Goal: Task Accomplishment & Management: Manage account settings

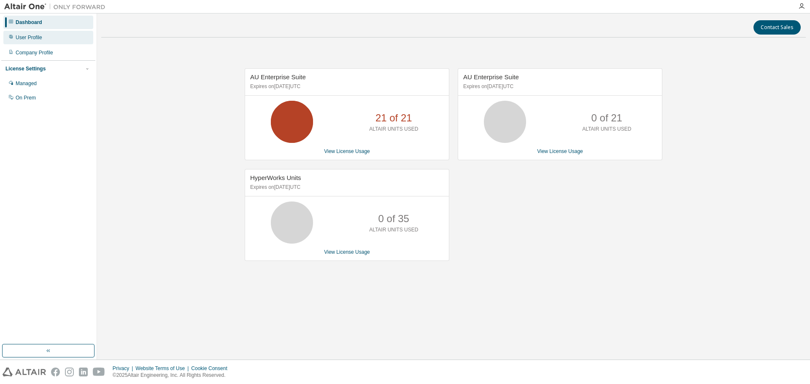
click at [36, 39] on div "User Profile" at bounding box center [29, 37] width 27 height 7
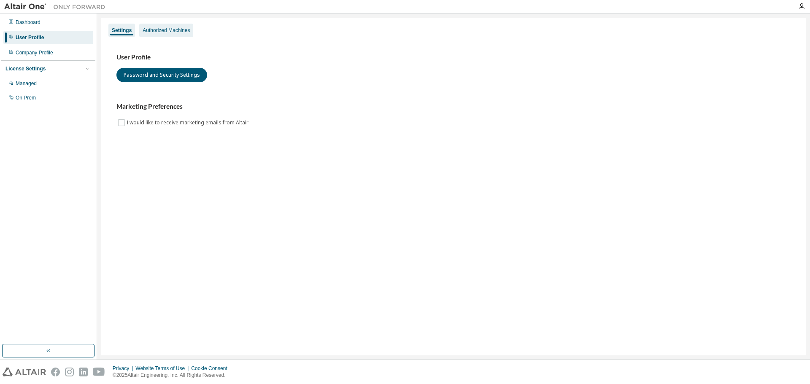
click at [158, 31] on div "Authorized Machines" at bounding box center [166, 30] width 47 height 7
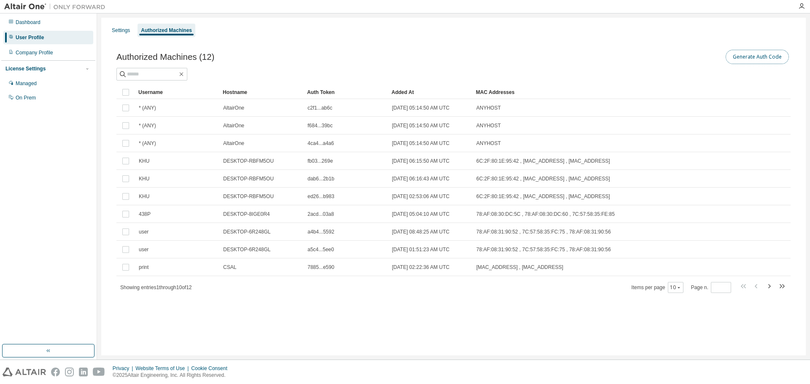
click at [772, 57] on button "Generate Auth Code" at bounding box center [756, 57] width 63 height 14
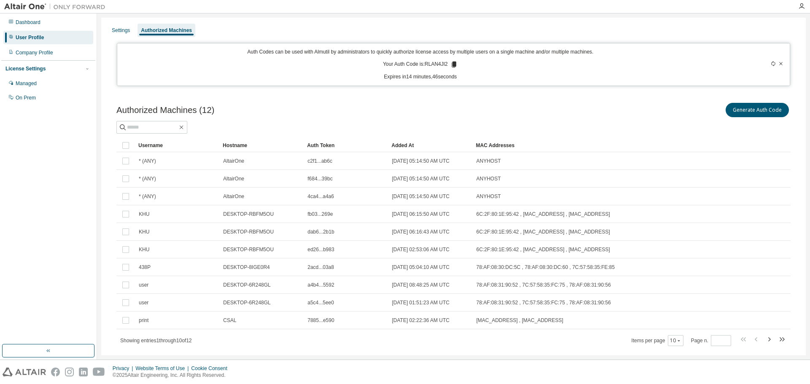
click at [778, 65] on icon at bounding box center [780, 63] width 5 height 5
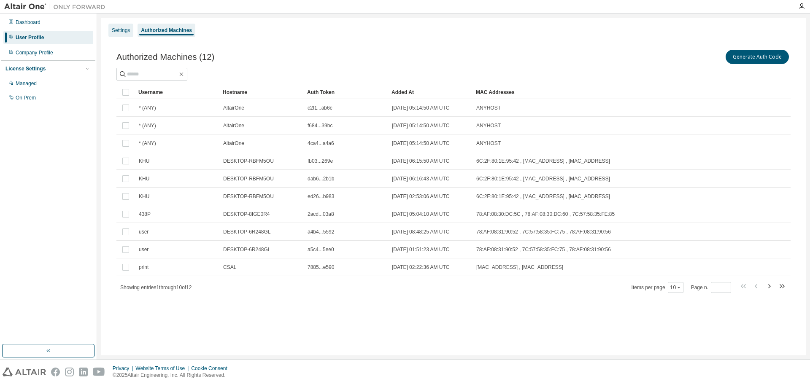
click at [118, 32] on div "Settings" at bounding box center [121, 30] width 18 height 7
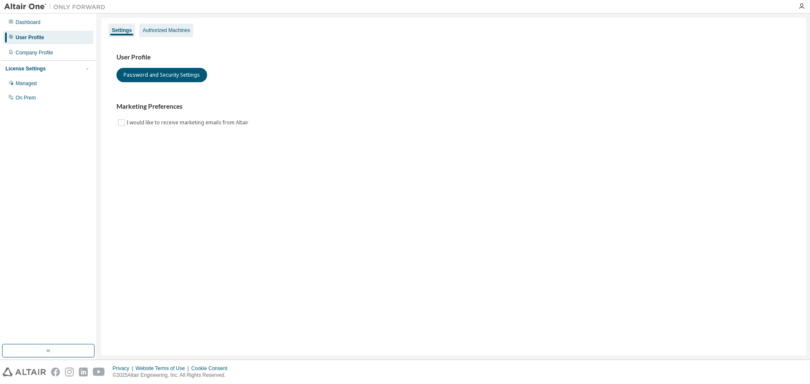
click at [159, 30] on div "Authorized Machines" at bounding box center [166, 30] width 47 height 7
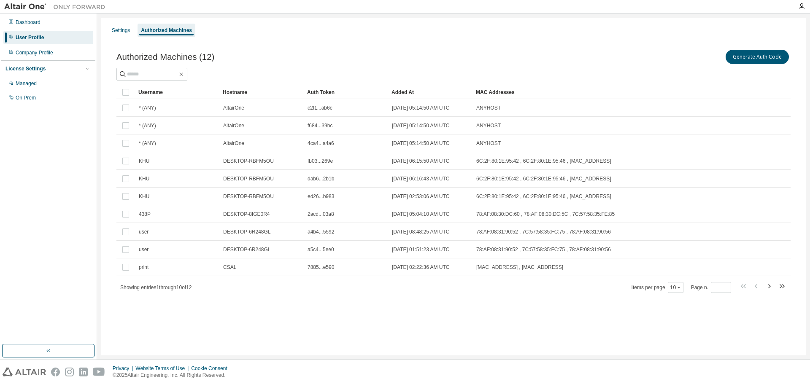
click at [302, 340] on div "Settings Authorized Machines Authorized Machines (12) Generate Auth Code Clear …" at bounding box center [453, 187] width 704 height 338
click at [770, 287] on icon "button" at bounding box center [769, 286] width 10 height 10
type input "*"
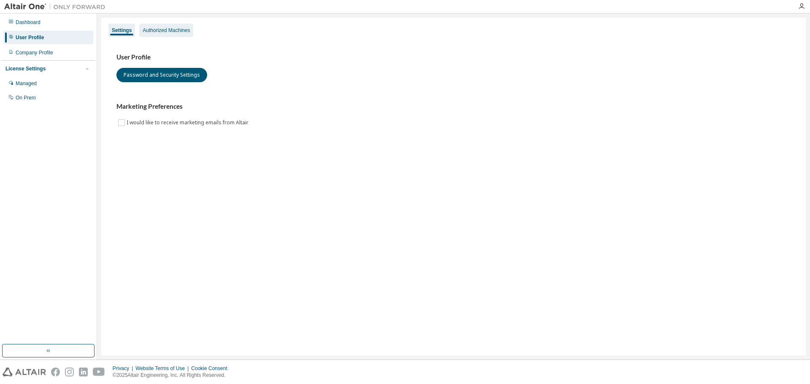
click at [144, 32] on div "Authorized Machines" at bounding box center [166, 30] width 47 height 7
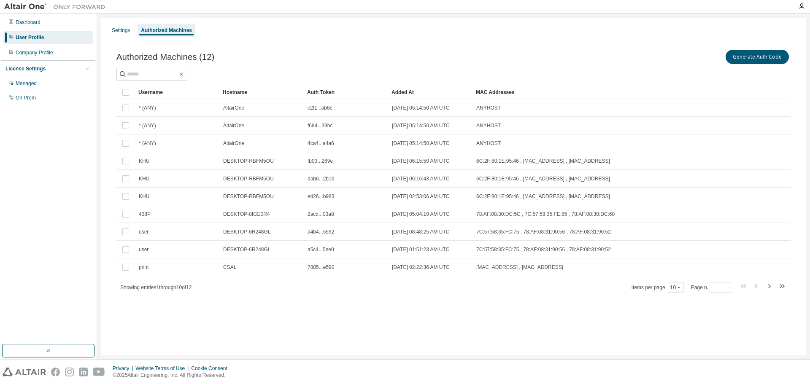
click at [769, 286] on icon "button" at bounding box center [769, 286] width 3 height 4
type input "*"
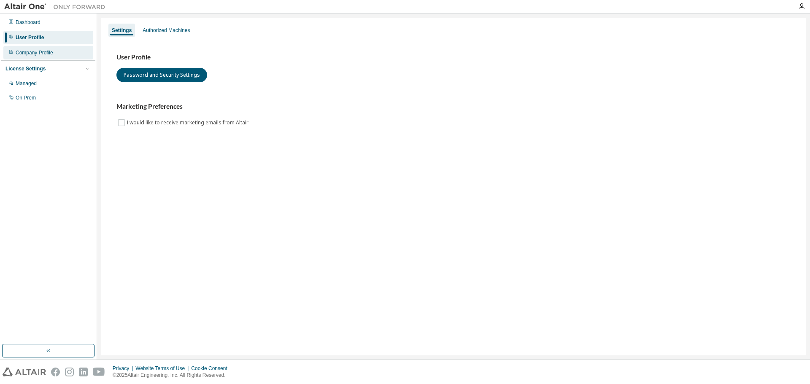
click at [23, 56] on div "Company Profile" at bounding box center [48, 52] width 90 height 13
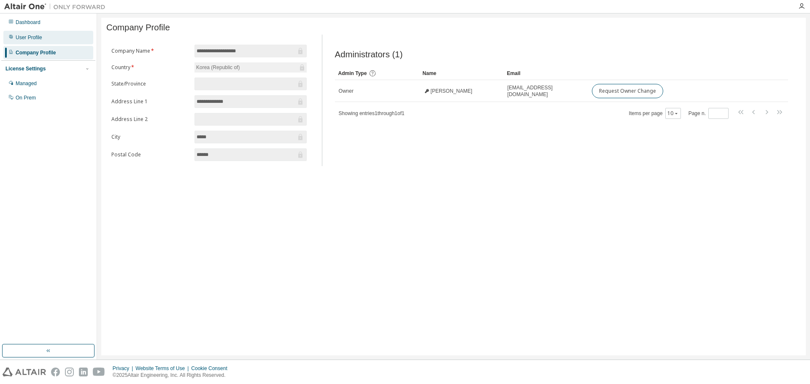
click at [48, 38] on div "User Profile" at bounding box center [48, 37] width 90 height 13
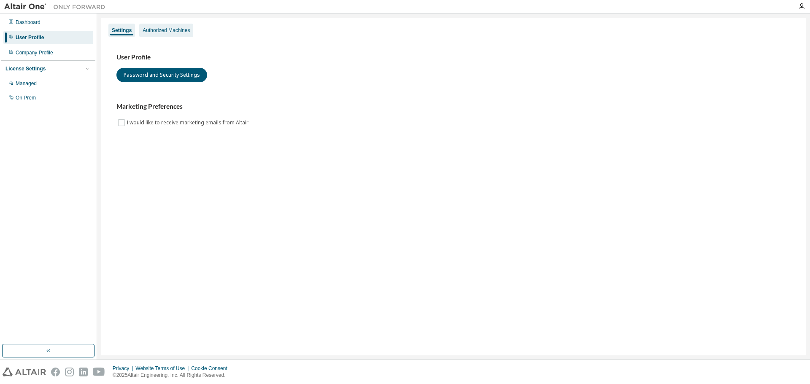
click at [162, 26] on div "Authorized Machines" at bounding box center [166, 30] width 54 height 13
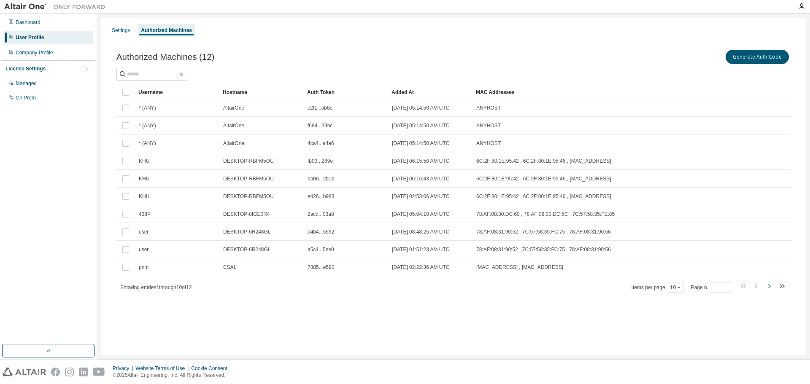
click at [768, 285] on icon "button" at bounding box center [769, 286] width 10 height 10
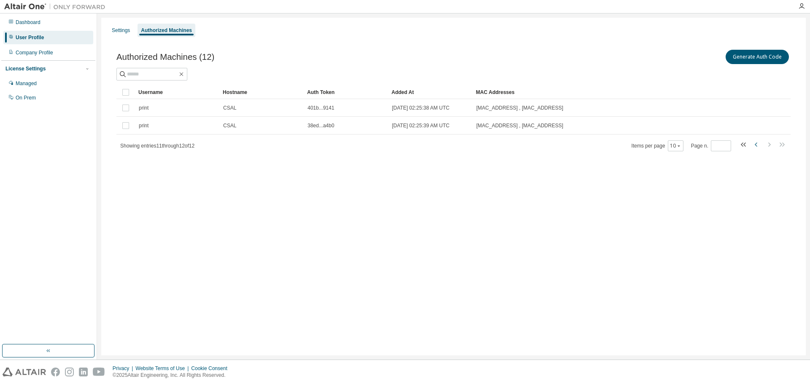
click at [752, 141] on icon "button" at bounding box center [756, 145] width 10 height 10
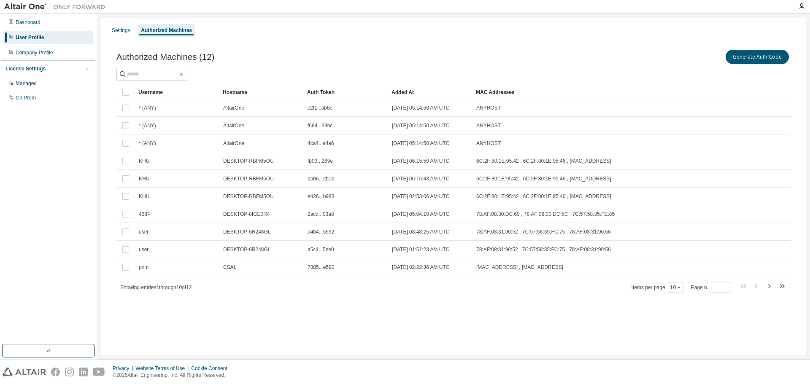
click at [770, 284] on icon "button" at bounding box center [769, 286] width 10 height 10
type input "*"
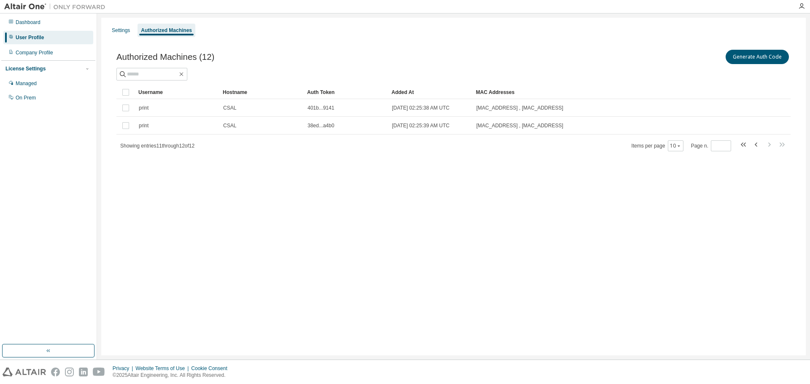
click at [420, 250] on div "Settings Authorized Machines Authorized Machines (12) Generate Auth Code Clear …" at bounding box center [453, 187] width 704 height 338
click at [58, 52] on div "Company Profile" at bounding box center [48, 52] width 90 height 13
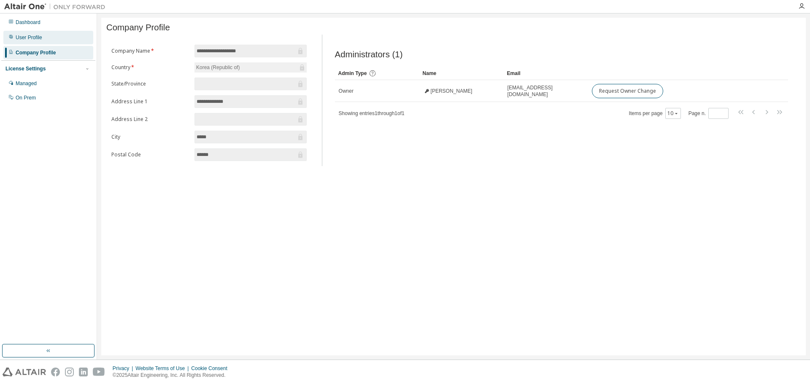
click at [53, 38] on div "User Profile" at bounding box center [48, 37] width 90 height 13
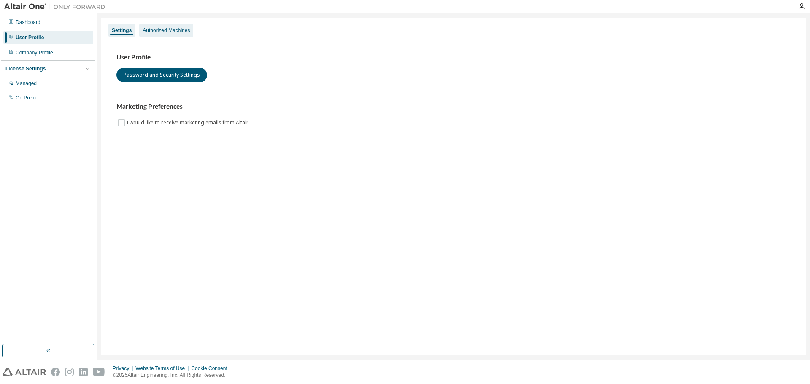
click at [164, 34] on div "Authorized Machines" at bounding box center [166, 30] width 54 height 13
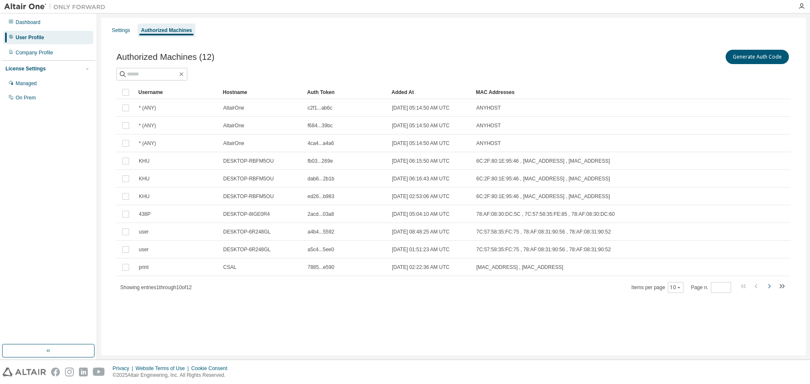
click at [772, 287] on icon "button" at bounding box center [769, 286] width 10 height 10
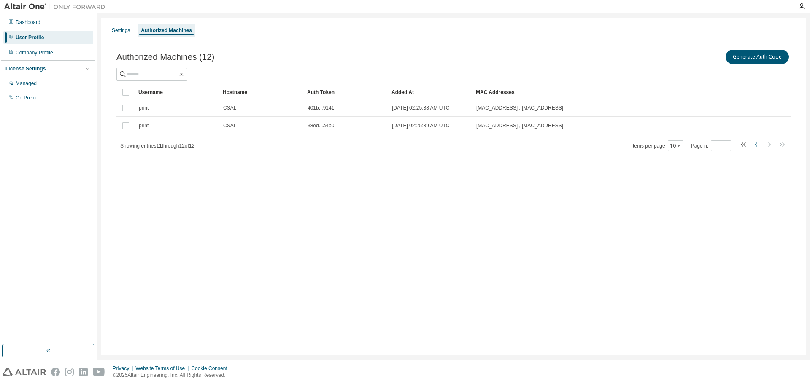
click at [754, 144] on icon "button" at bounding box center [756, 145] width 10 height 10
type input "*"
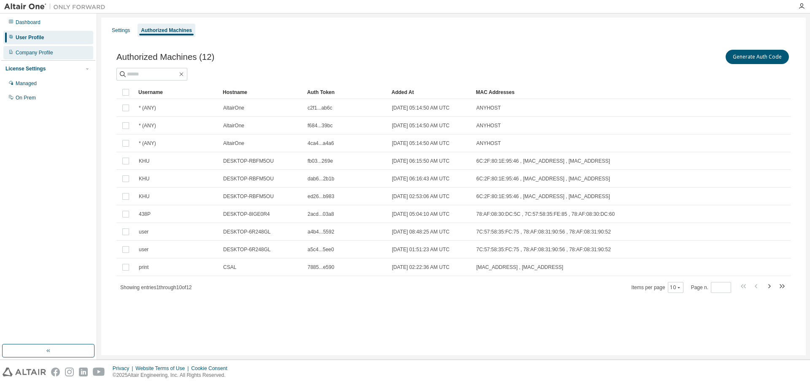
click at [52, 48] on div "Company Profile" at bounding box center [48, 52] width 90 height 13
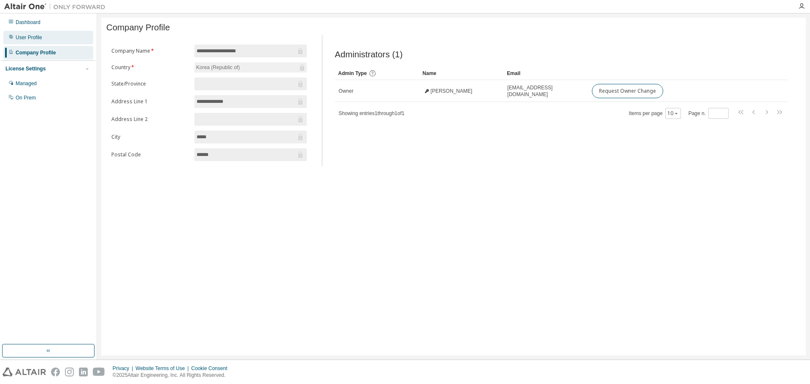
click at [43, 36] on div "User Profile" at bounding box center [48, 37] width 90 height 13
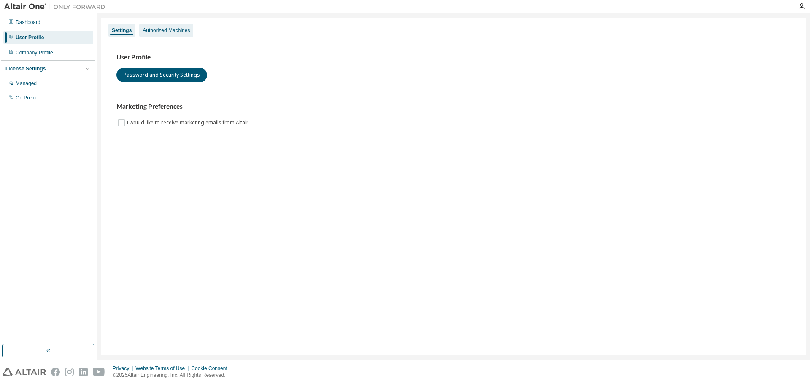
click at [148, 28] on div "Authorized Machines" at bounding box center [166, 30] width 47 height 7
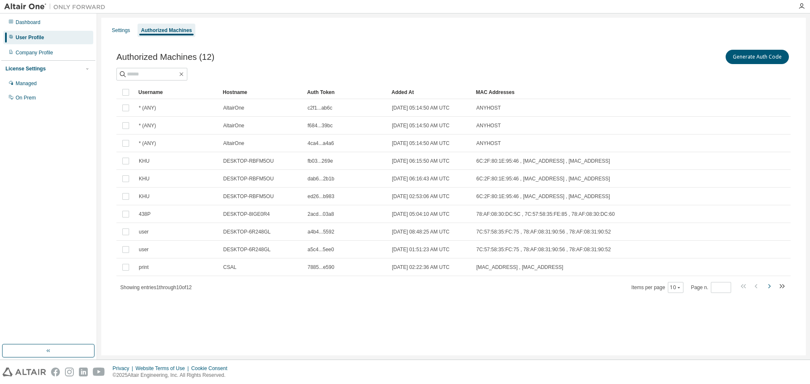
click at [773, 289] on icon "button" at bounding box center [769, 286] width 10 height 10
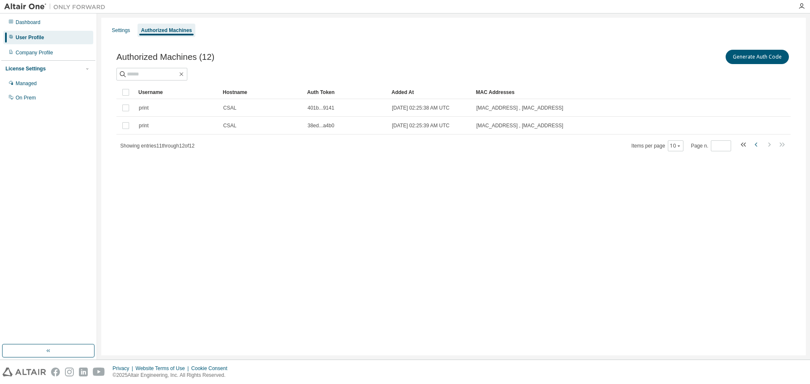
click at [755, 146] on icon "button" at bounding box center [756, 145] width 10 height 10
type input "*"
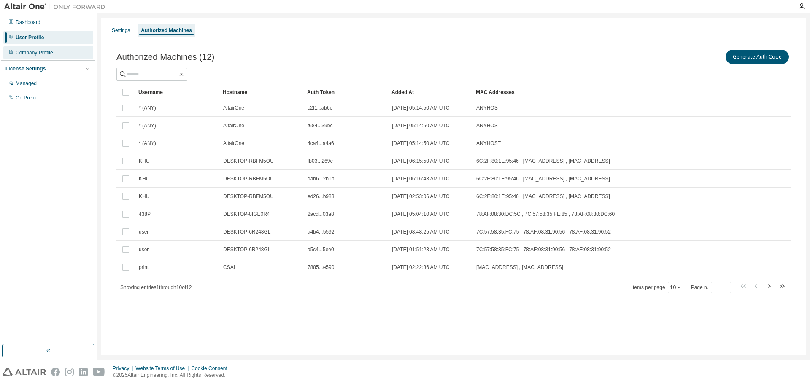
click at [73, 54] on div "Company Profile" at bounding box center [48, 52] width 90 height 13
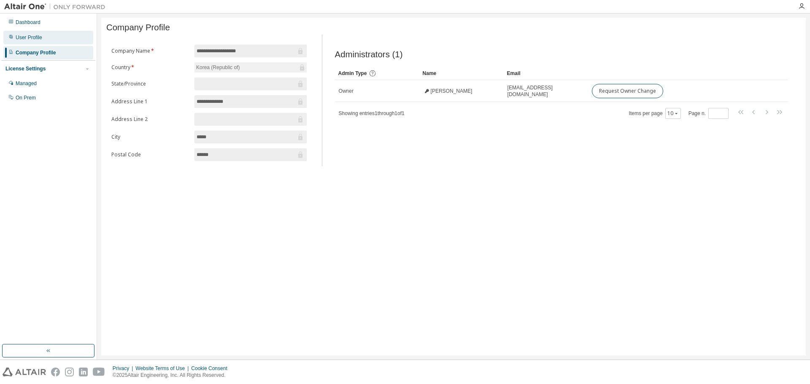
click at [47, 38] on div "User Profile" at bounding box center [48, 37] width 90 height 13
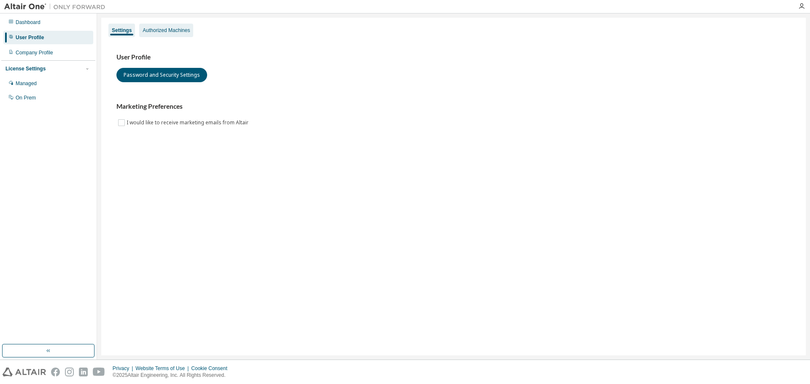
click at [174, 24] on div "Authorized Machines" at bounding box center [166, 30] width 54 height 13
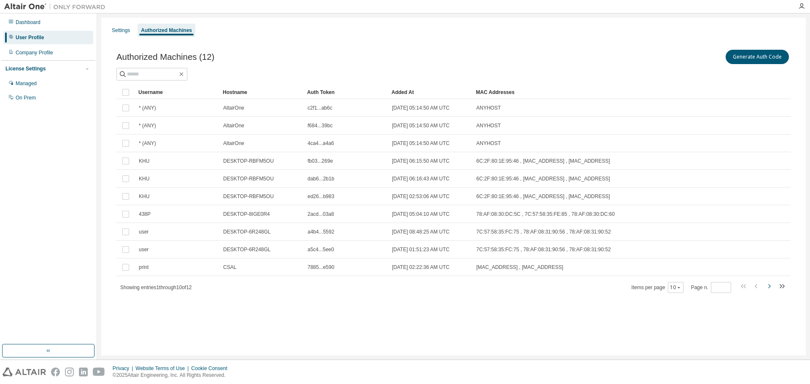
click at [771, 286] on icon "button" at bounding box center [769, 286] width 10 height 10
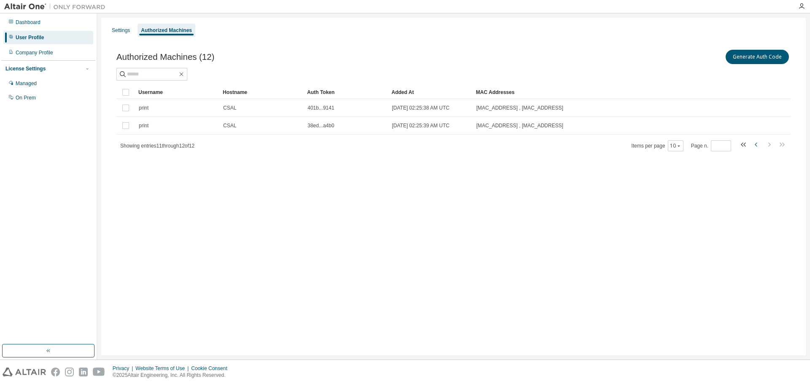
click at [754, 147] on icon "button" at bounding box center [756, 145] width 10 height 10
type input "*"
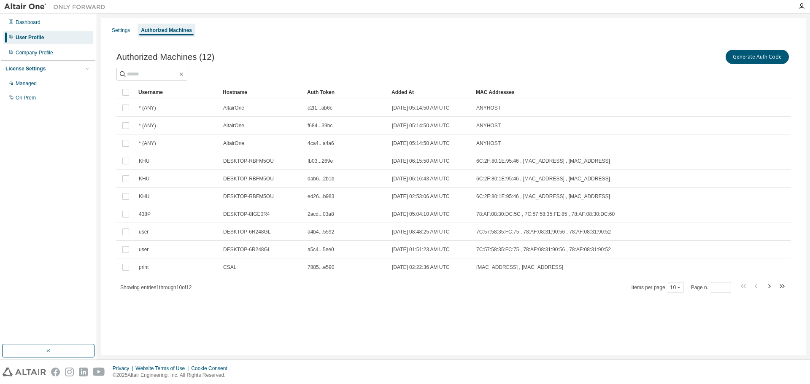
click at [46, 223] on div "Dashboard User Profile Company Profile License Settings Managed On Prem" at bounding box center [48, 179] width 94 height 329
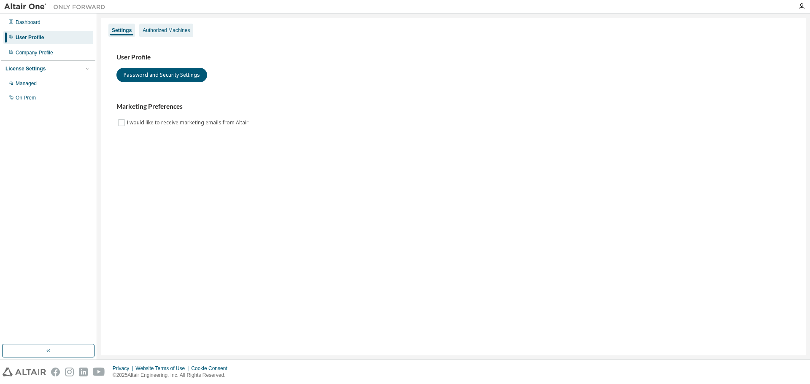
click at [155, 32] on div "Authorized Machines" at bounding box center [166, 30] width 47 height 7
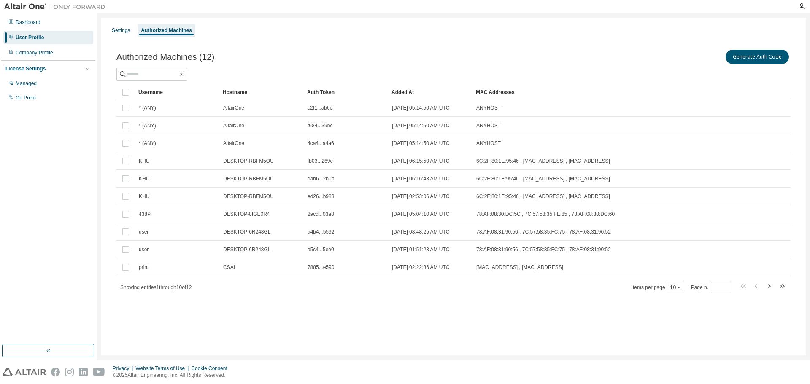
click at [270, 308] on div "Authorized Machines (12) Generate Auth Code Clear Load Save Save As Field Opera…" at bounding box center [453, 177] width 694 height 278
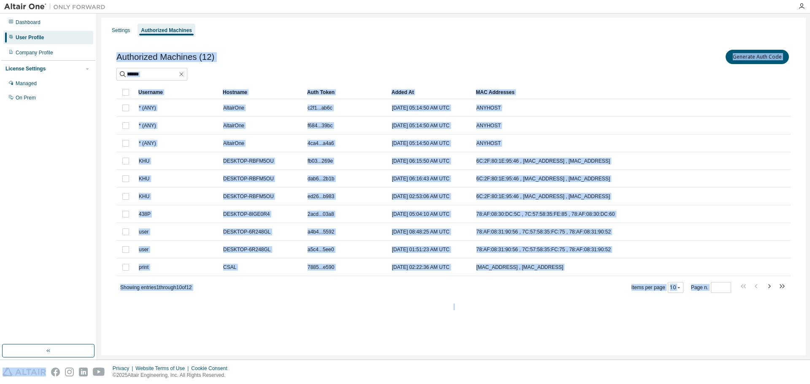
click at [270, 308] on div "Authorized Machines (12) Generate Auth Code Clear Load Save Save As Field Opera…" at bounding box center [453, 177] width 694 height 278
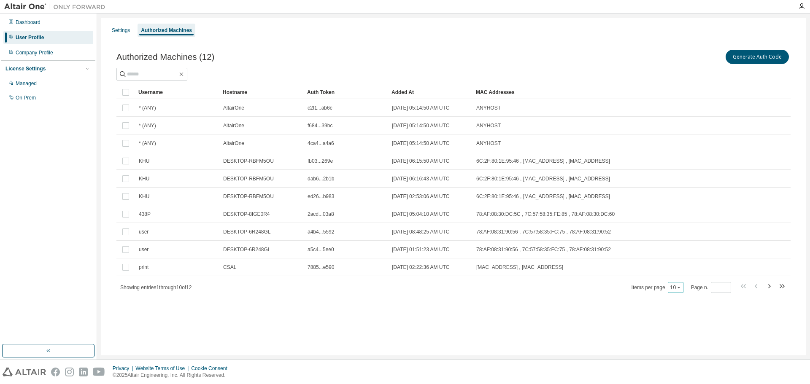
click at [683, 289] on div "10" at bounding box center [676, 287] width 16 height 11
click at [681, 290] on icon "button" at bounding box center [678, 287] width 5 height 5
click at [681, 307] on div "20" at bounding box center [702, 309] width 67 height 10
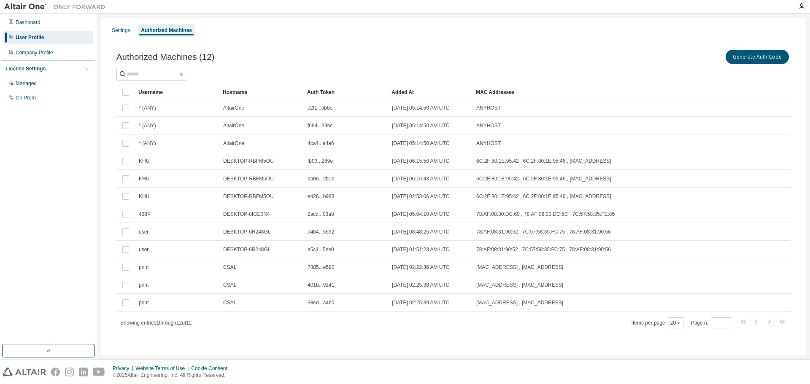
click at [198, 326] on div "Showing entries 1 through 12 of 12 Items per page 20 Page n. *" at bounding box center [453, 323] width 674 height 12
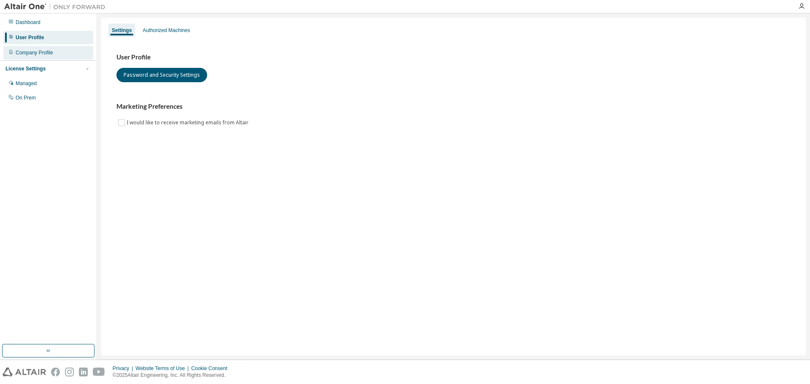
click at [49, 55] on div "Company Profile" at bounding box center [35, 52] width 38 height 7
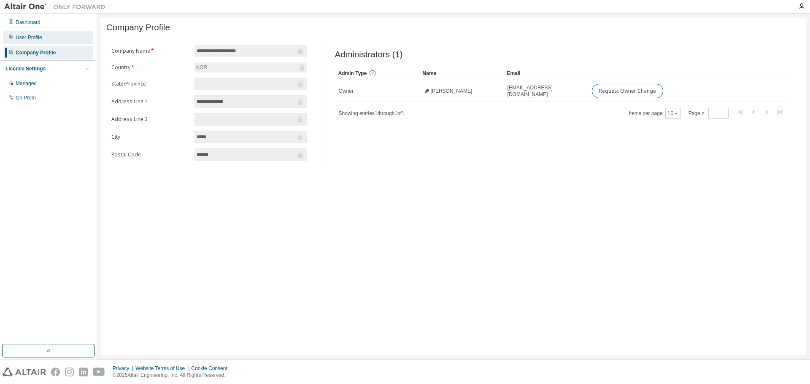
click at [49, 41] on div "User Profile" at bounding box center [48, 37] width 90 height 13
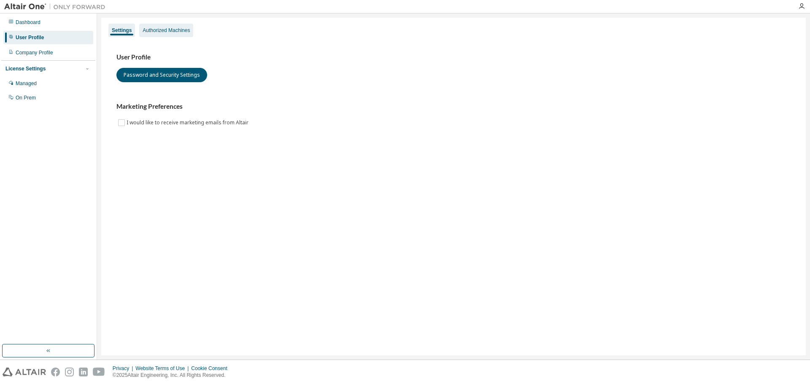
click at [161, 28] on div "Authorized Machines" at bounding box center [166, 30] width 47 height 7
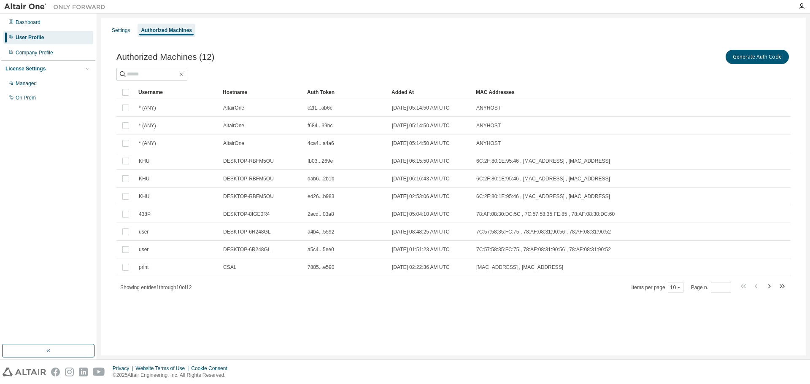
drag, startPoint x: 237, startPoint y: 304, endPoint x: 0, endPoint y: 307, distance: 236.2
click at [232, 304] on div "Authorized Machines (12) Generate Auth Code Clear Load Save Save As Field Opera…" at bounding box center [453, 177] width 694 height 278
click at [770, 286] on icon "button" at bounding box center [769, 286] width 3 height 4
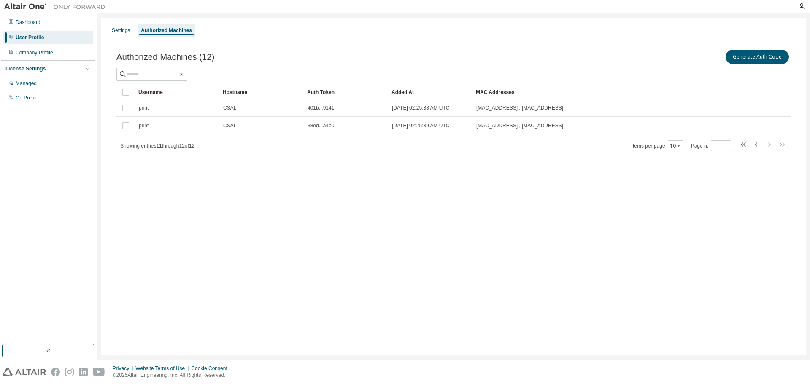
click at [758, 142] on icon "button" at bounding box center [756, 145] width 10 height 10
type input "*"
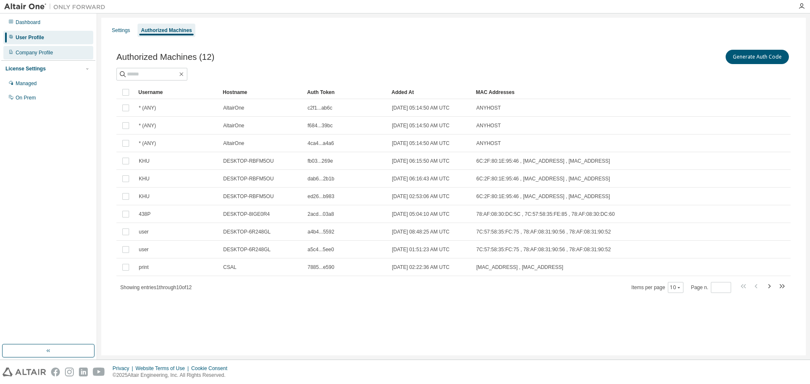
click at [48, 54] on div "Company Profile" at bounding box center [35, 52] width 38 height 7
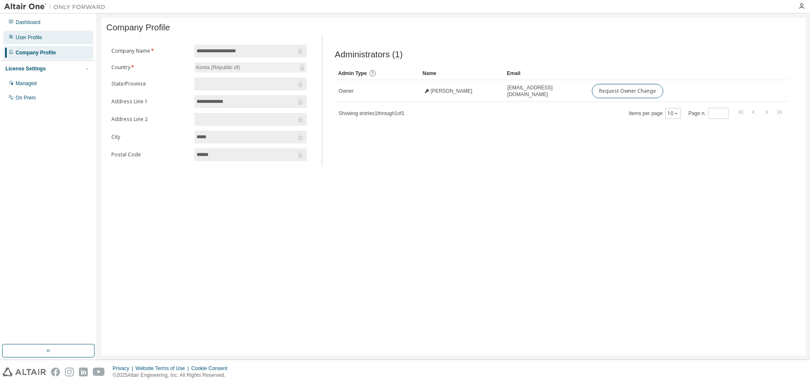
click at [50, 38] on div "User Profile" at bounding box center [48, 37] width 90 height 13
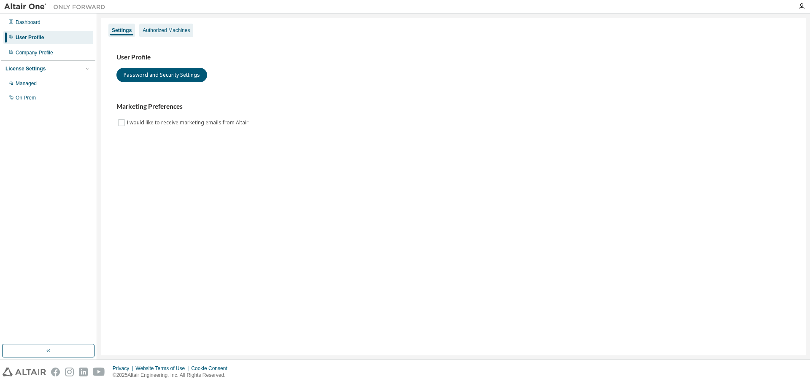
click at [164, 29] on div "Authorized Machines" at bounding box center [166, 30] width 47 height 7
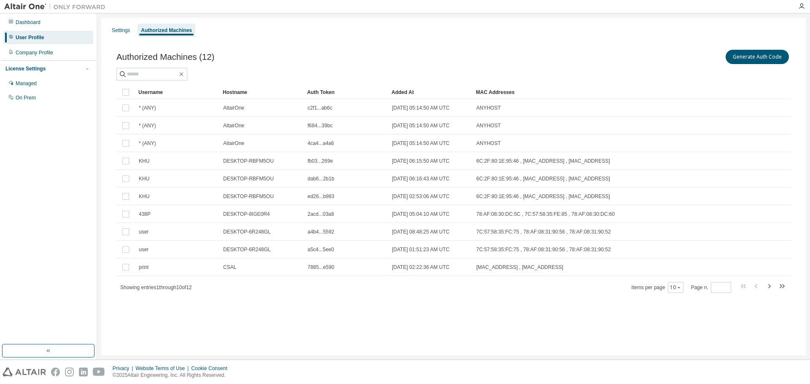
click at [304, 331] on div "Settings Authorized Machines Authorized Machines (12) Generate Auth Code Clear …" at bounding box center [453, 187] width 704 height 338
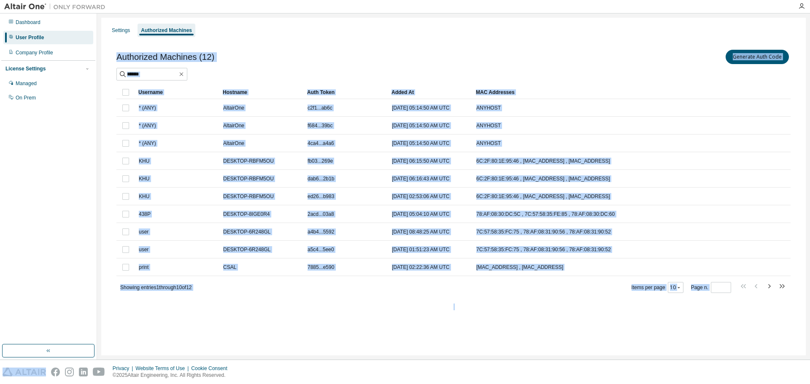
click at [304, 331] on div "Settings Authorized Machines Authorized Machines (12) Generate Auth Code Clear …" at bounding box center [453, 187] width 704 height 338
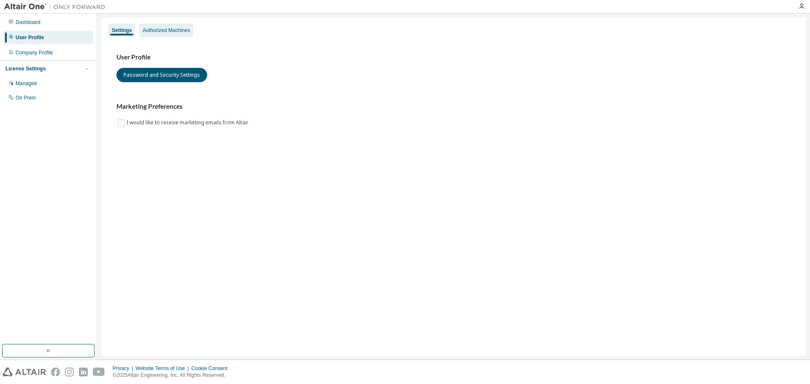
click at [170, 29] on div "Authorized Machines" at bounding box center [166, 30] width 47 height 7
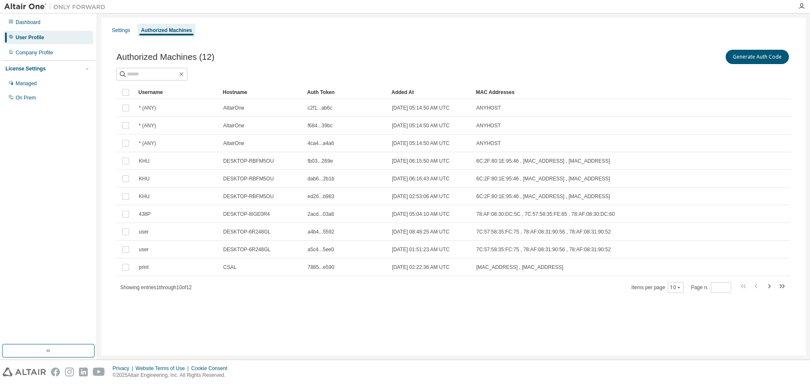
click at [768, 286] on icon "button" at bounding box center [769, 286] width 10 height 10
type input "*"
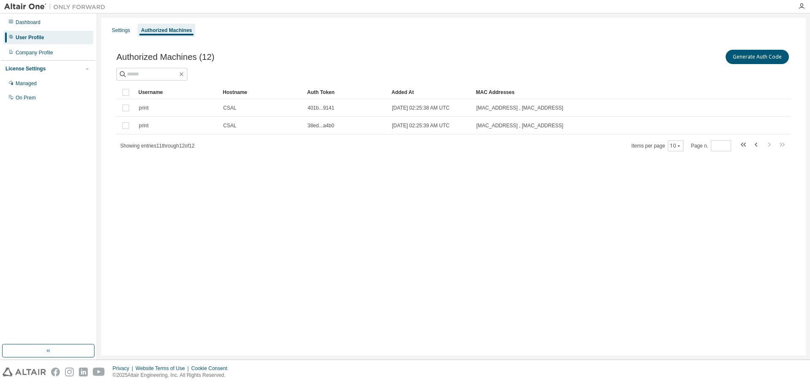
click at [529, 327] on div "Settings Authorized Machines Authorized Machines (12) Generate Auth Code Clear …" at bounding box center [453, 187] width 704 height 338
click at [41, 49] on div "Company Profile" at bounding box center [48, 52] width 90 height 13
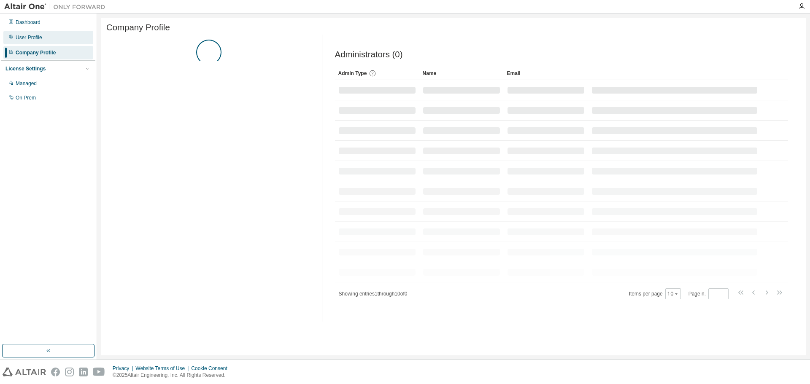
click at [43, 41] on div "User Profile" at bounding box center [48, 37] width 90 height 13
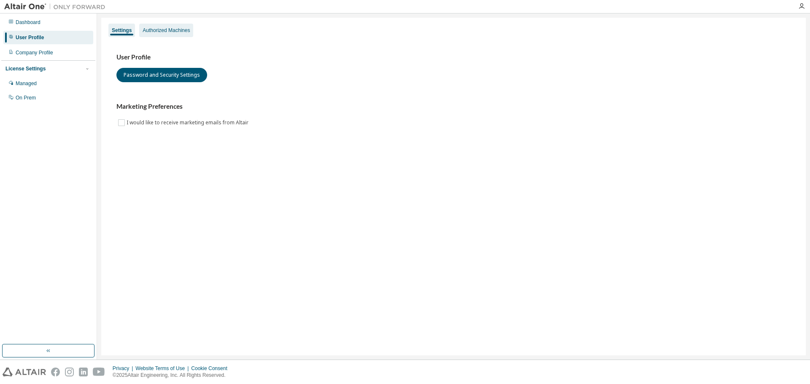
click at [158, 29] on div "Authorized Machines" at bounding box center [166, 30] width 47 height 7
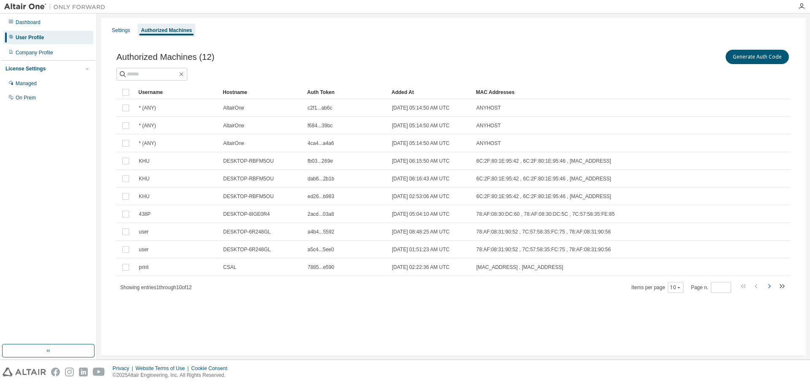
click at [768, 289] on icon "button" at bounding box center [769, 286] width 10 height 10
type input "*"
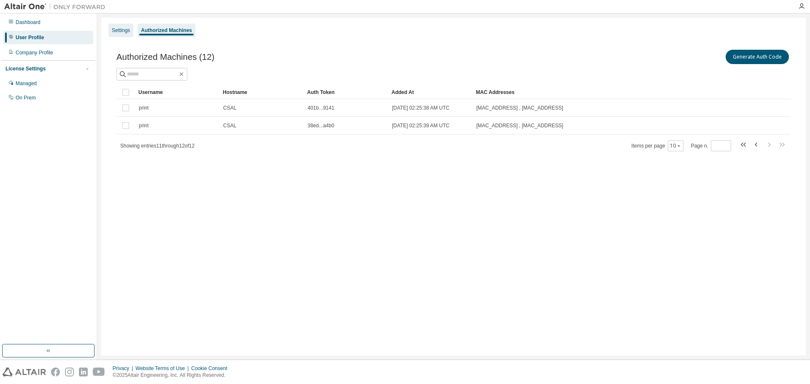
click at [120, 32] on div "Settings" at bounding box center [121, 30] width 18 height 7
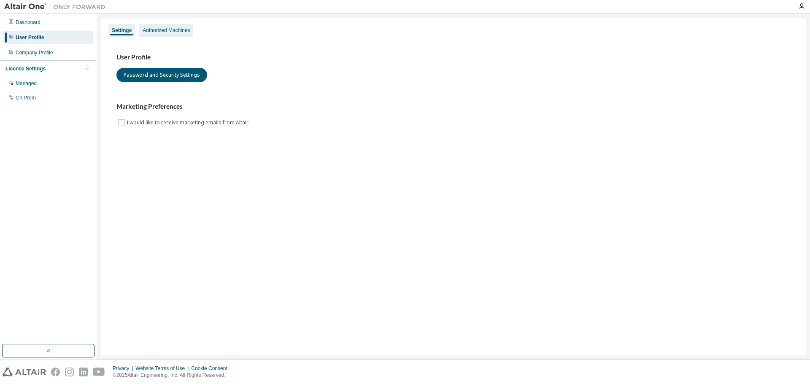
click at [163, 29] on div "Authorized Machines" at bounding box center [166, 30] width 47 height 7
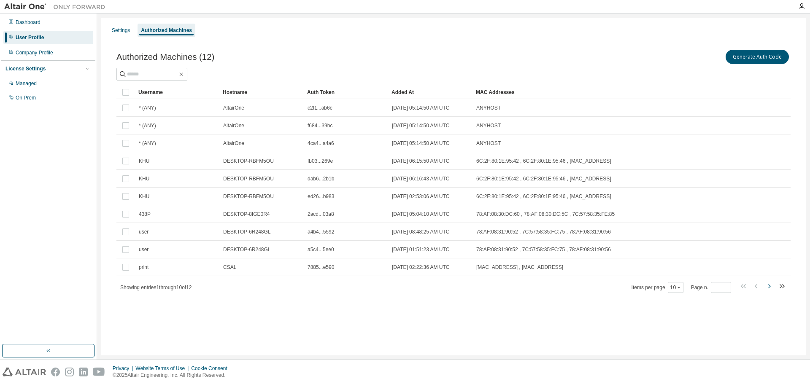
click at [771, 288] on icon "button" at bounding box center [769, 286] width 10 height 10
type input "*"
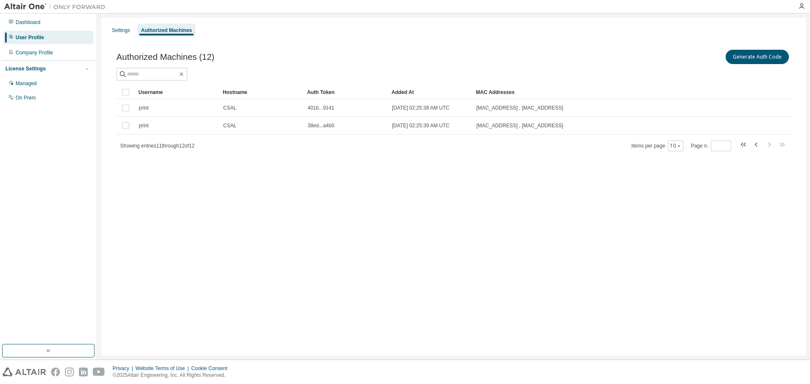
drag, startPoint x: 430, startPoint y: 236, endPoint x: 225, endPoint y: 170, distance: 215.5
click at [426, 234] on div "Settings Authorized Machines Authorized Machines (12) Generate Auth Code Clear …" at bounding box center [453, 187] width 704 height 338
click at [58, 23] on div "Dashboard" at bounding box center [48, 22] width 90 height 13
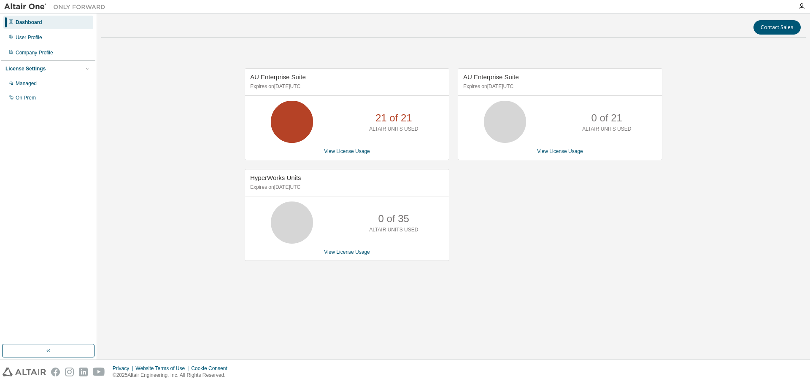
click at [31, 5] on img at bounding box center [56, 7] width 105 height 8
click at [30, 8] on img at bounding box center [56, 7] width 105 height 8
click at [25, 32] on div "User Profile" at bounding box center [48, 37] width 90 height 13
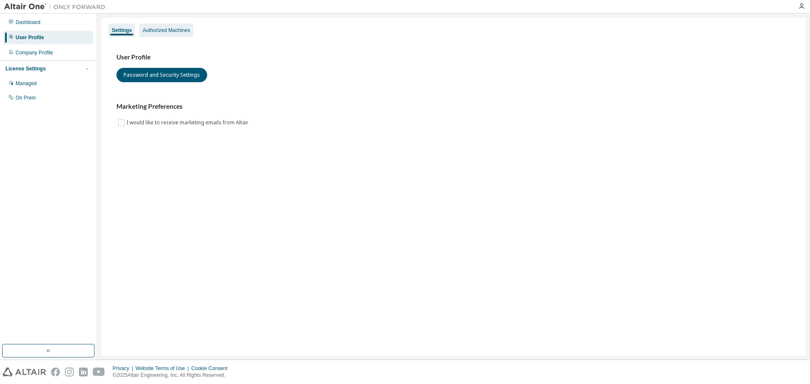
click at [174, 34] on div "Authorized Machines" at bounding box center [166, 30] width 54 height 13
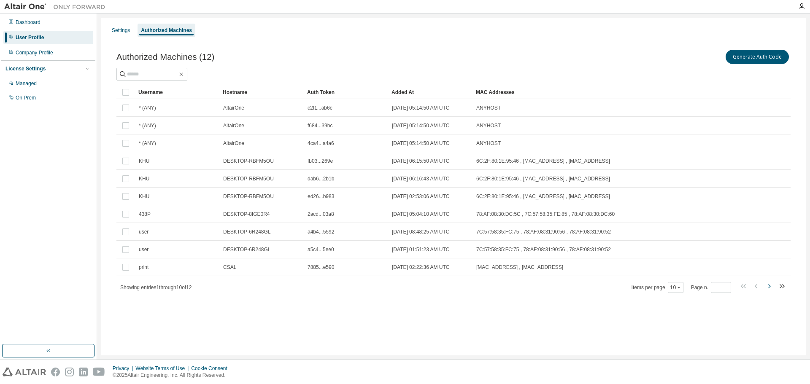
click at [770, 287] on icon "button" at bounding box center [769, 286] width 3 height 4
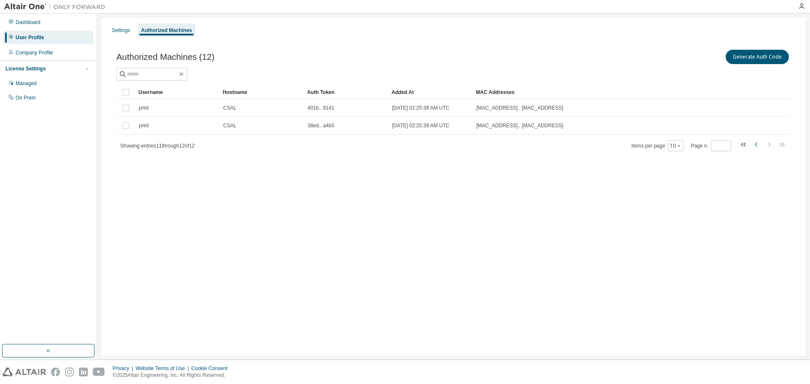
click at [757, 145] on icon "button" at bounding box center [756, 145] width 10 height 10
type input "*"
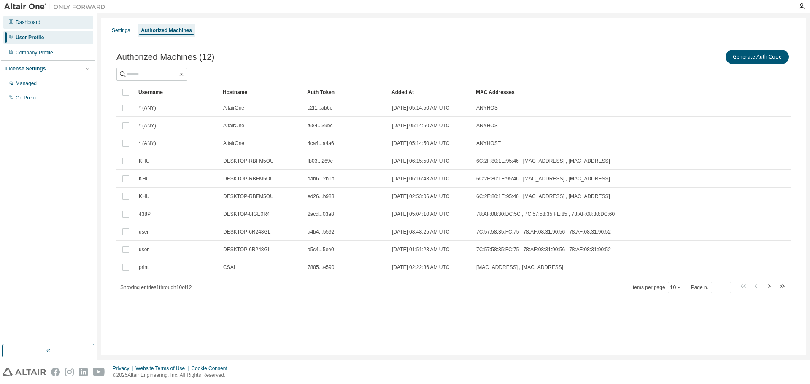
click at [31, 22] on div "Dashboard" at bounding box center [28, 22] width 25 height 7
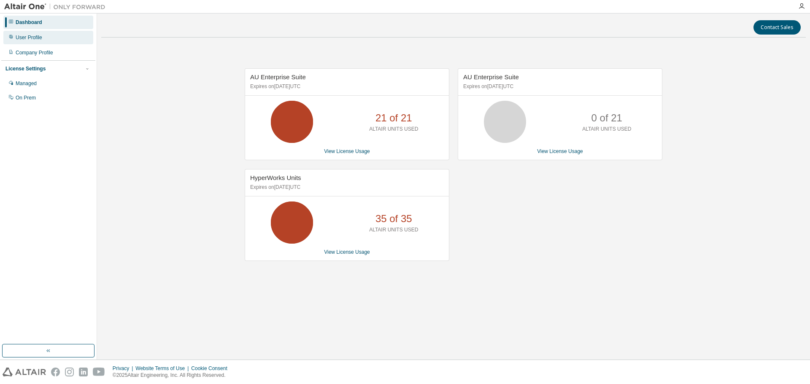
click at [62, 43] on div "User Profile" at bounding box center [48, 37] width 90 height 13
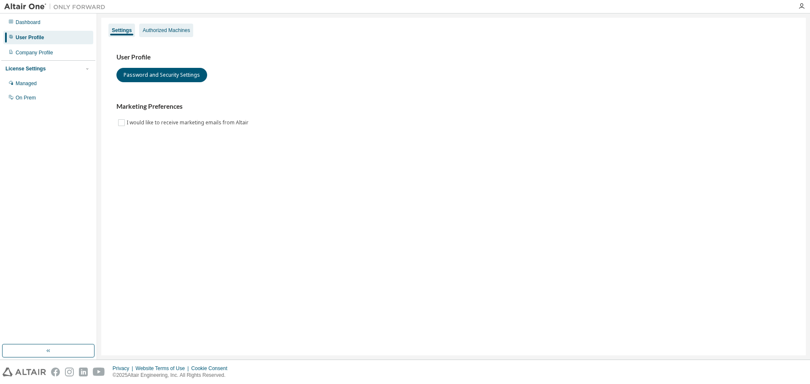
click at [153, 36] on div "Authorized Machines" at bounding box center [166, 30] width 54 height 13
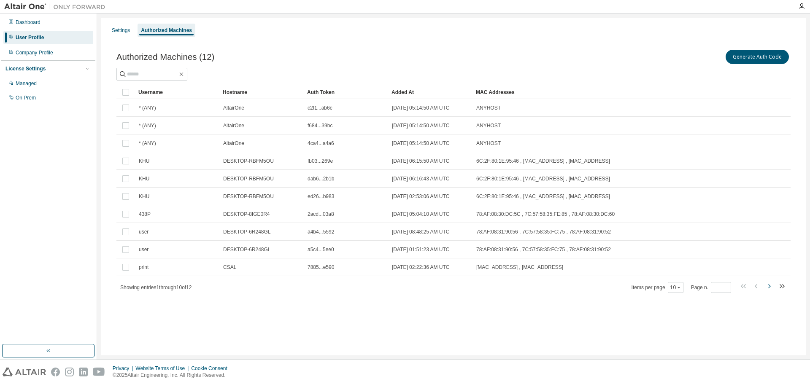
click at [769, 288] on icon "button" at bounding box center [769, 286] width 3 height 4
type input "*"
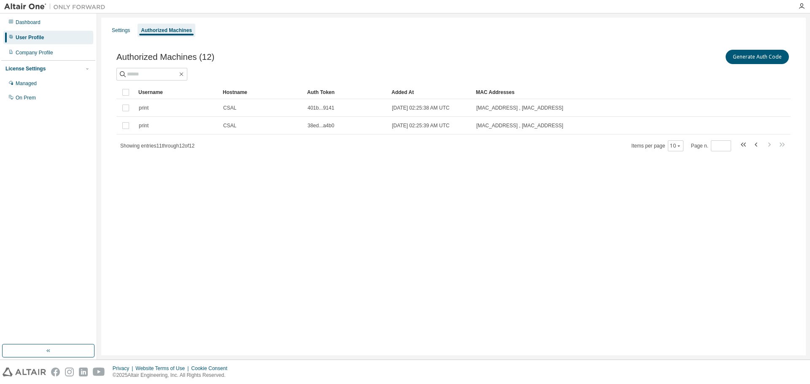
click at [337, 287] on div "Settings Authorized Machines Authorized Machines (12) Generate Auth Code Clear …" at bounding box center [453, 187] width 704 height 338
